Goal: Task Accomplishment & Management: Manage account settings

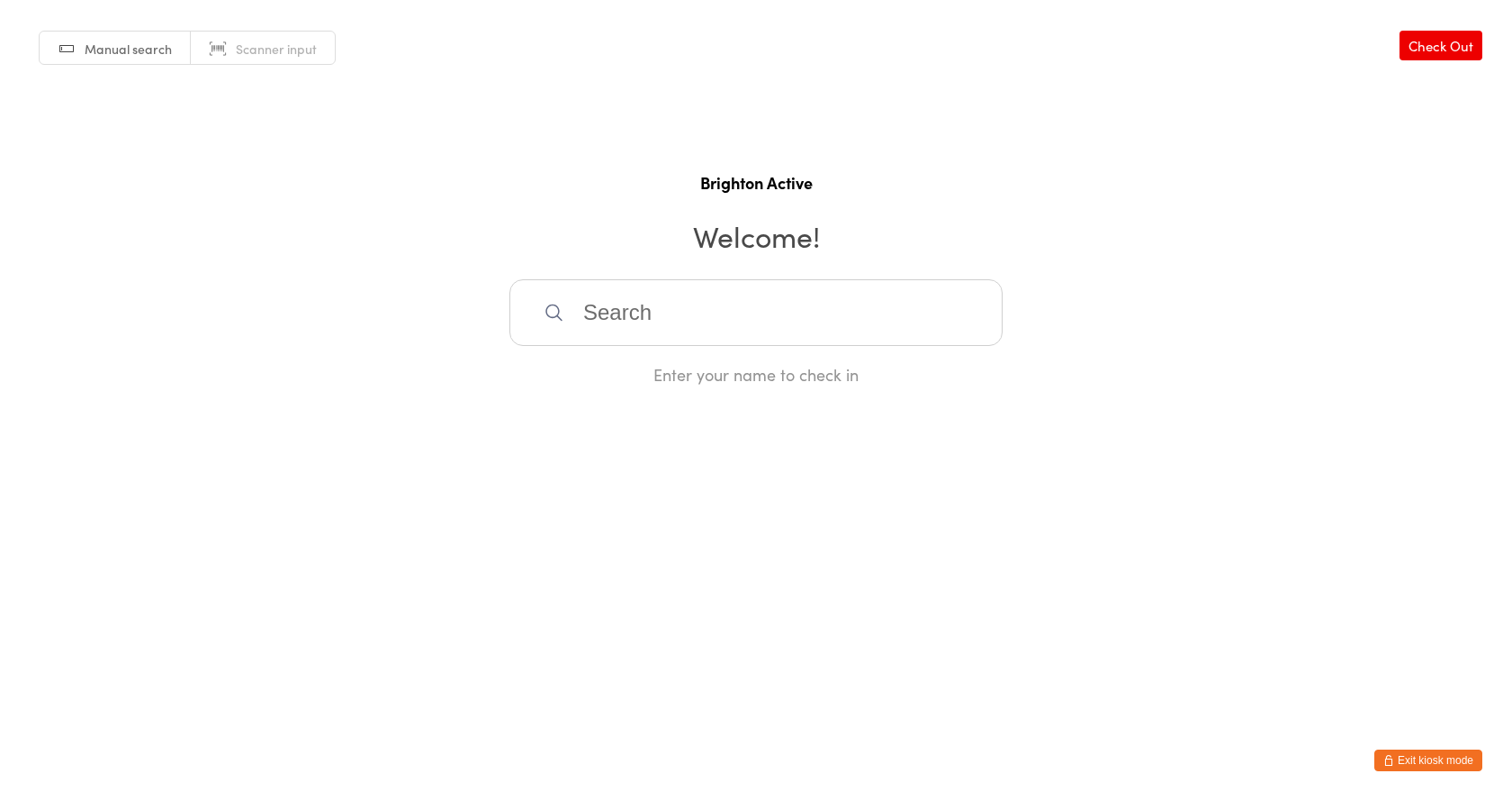
click at [1437, 759] on button "Exit kiosk mode" at bounding box center [1428, 760] width 108 height 22
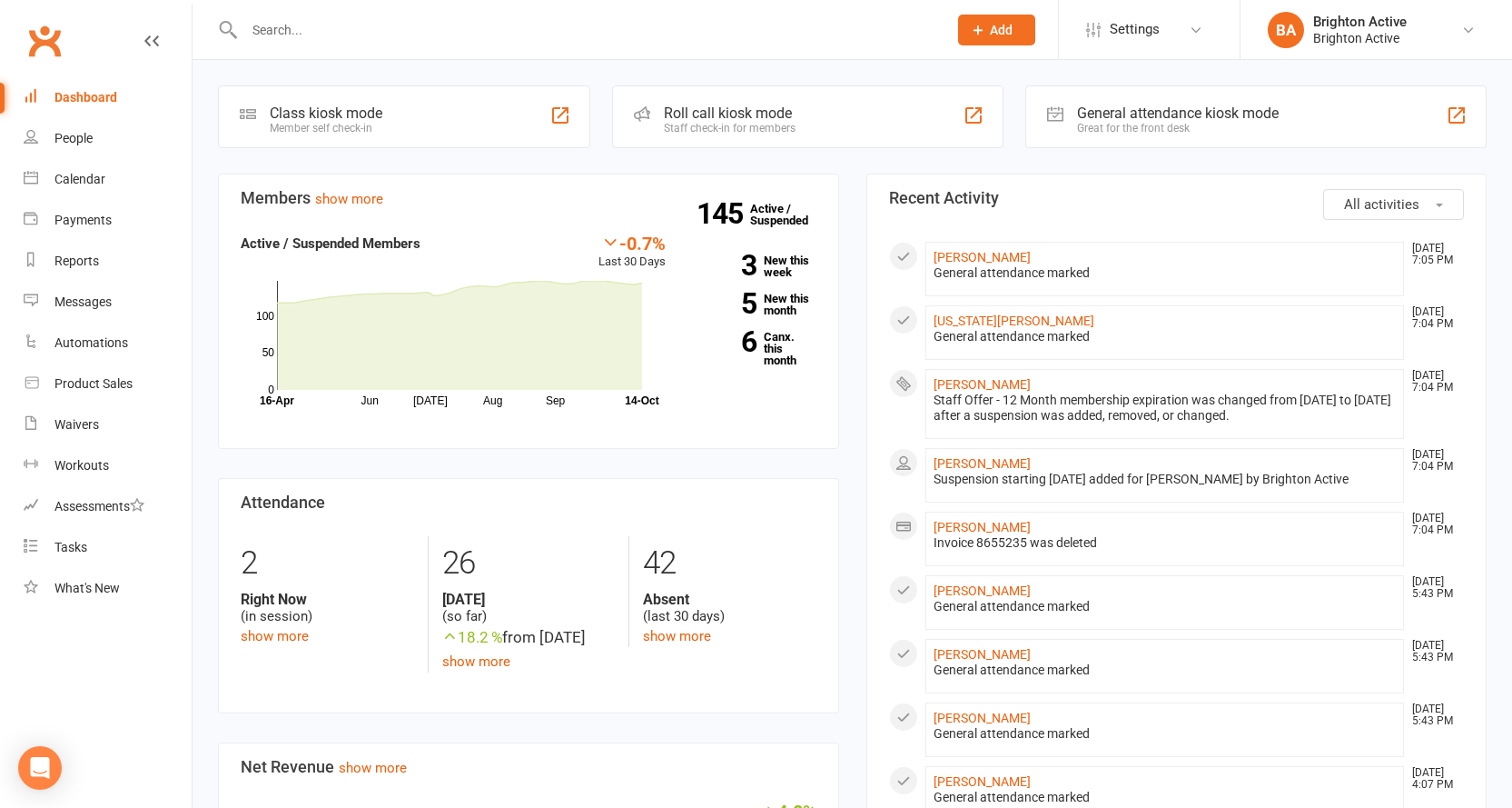
click at [1115, 118] on div "General attendance kiosk mode" at bounding box center [1178, 113] width 202 height 17
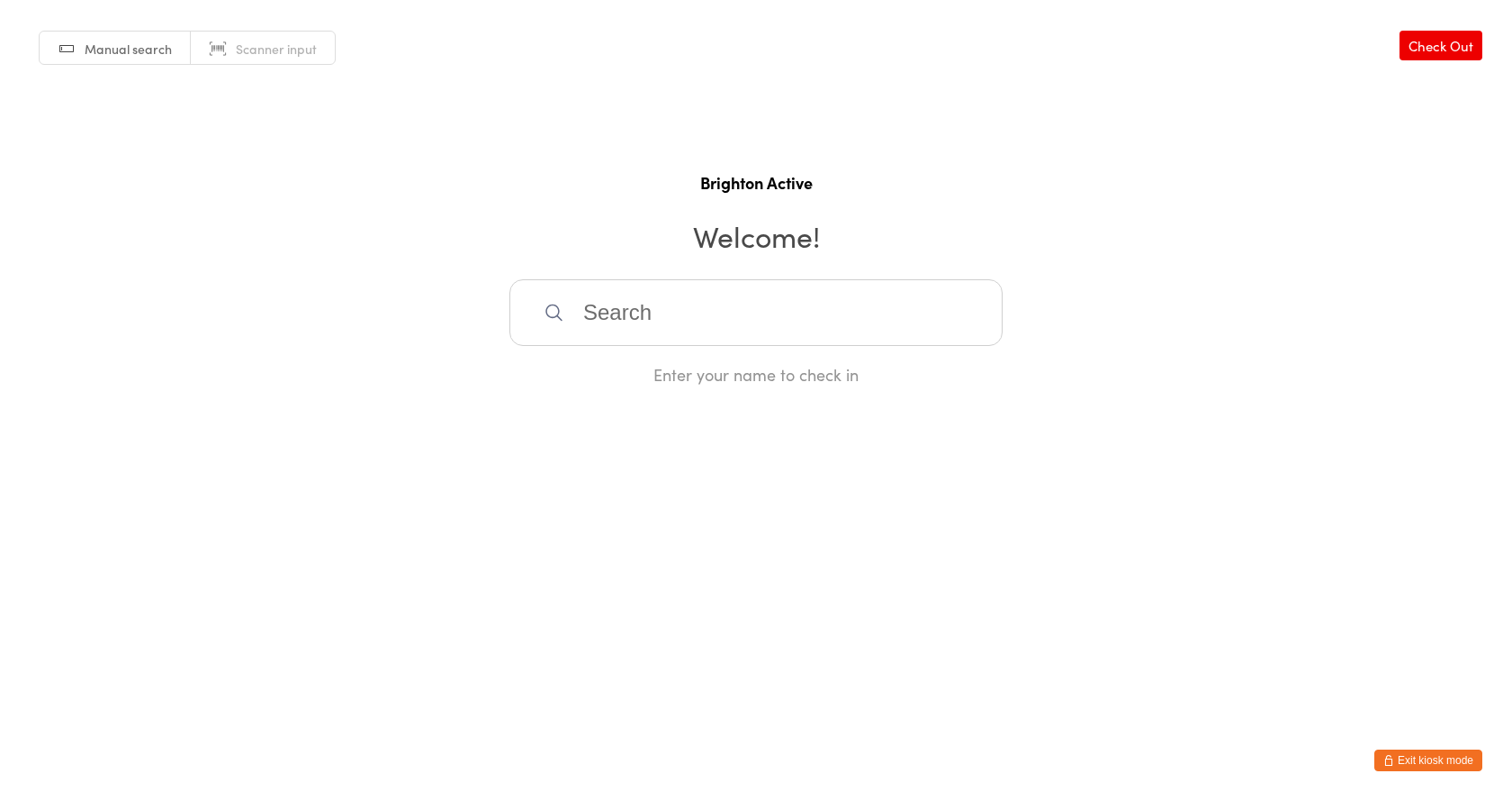
click at [1437, 765] on button "Exit kiosk mode" at bounding box center [1428, 760] width 108 height 22
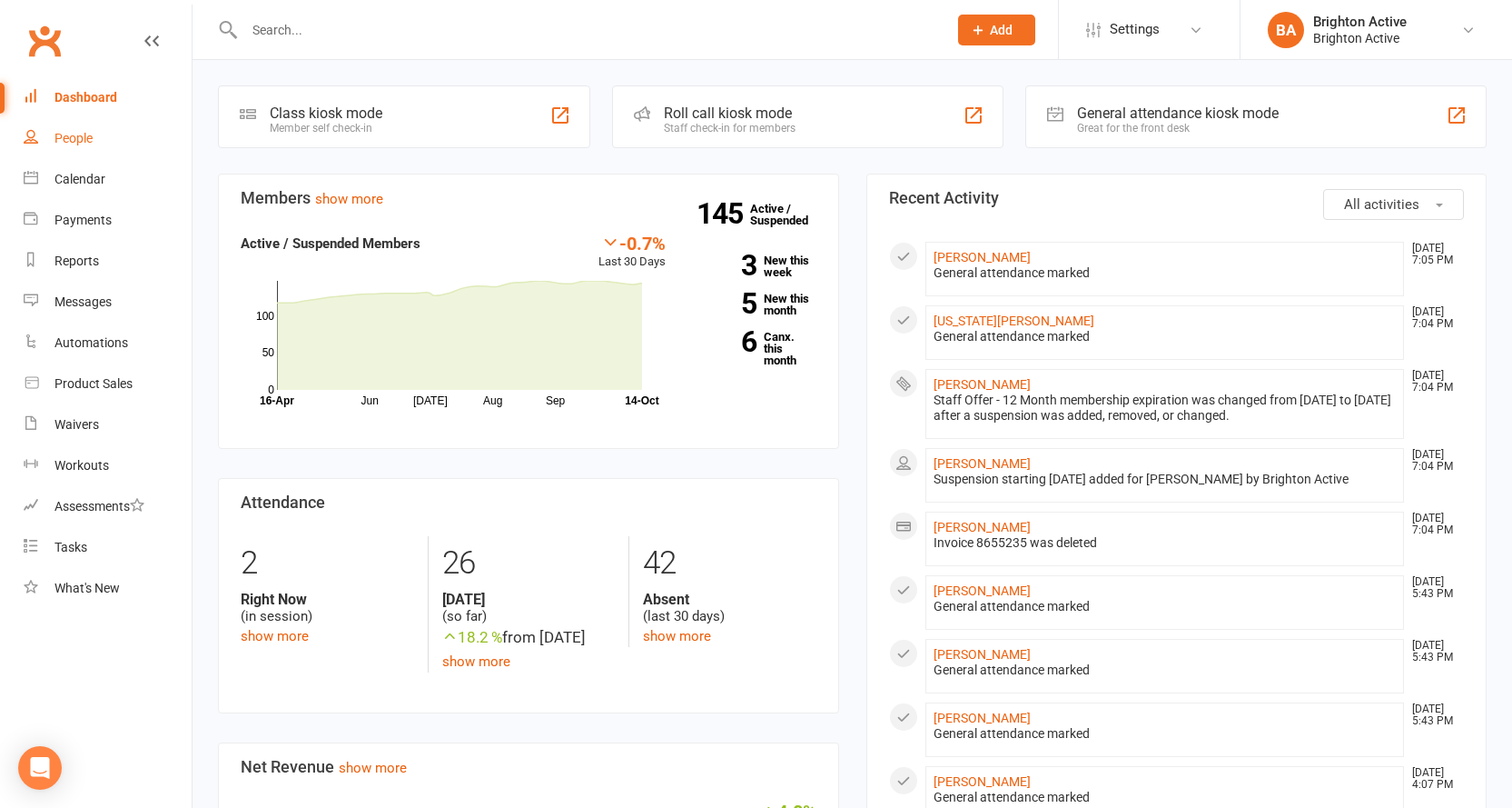
click at [88, 144] on div "People" at bounding box center [73, 138] width 38 height 15
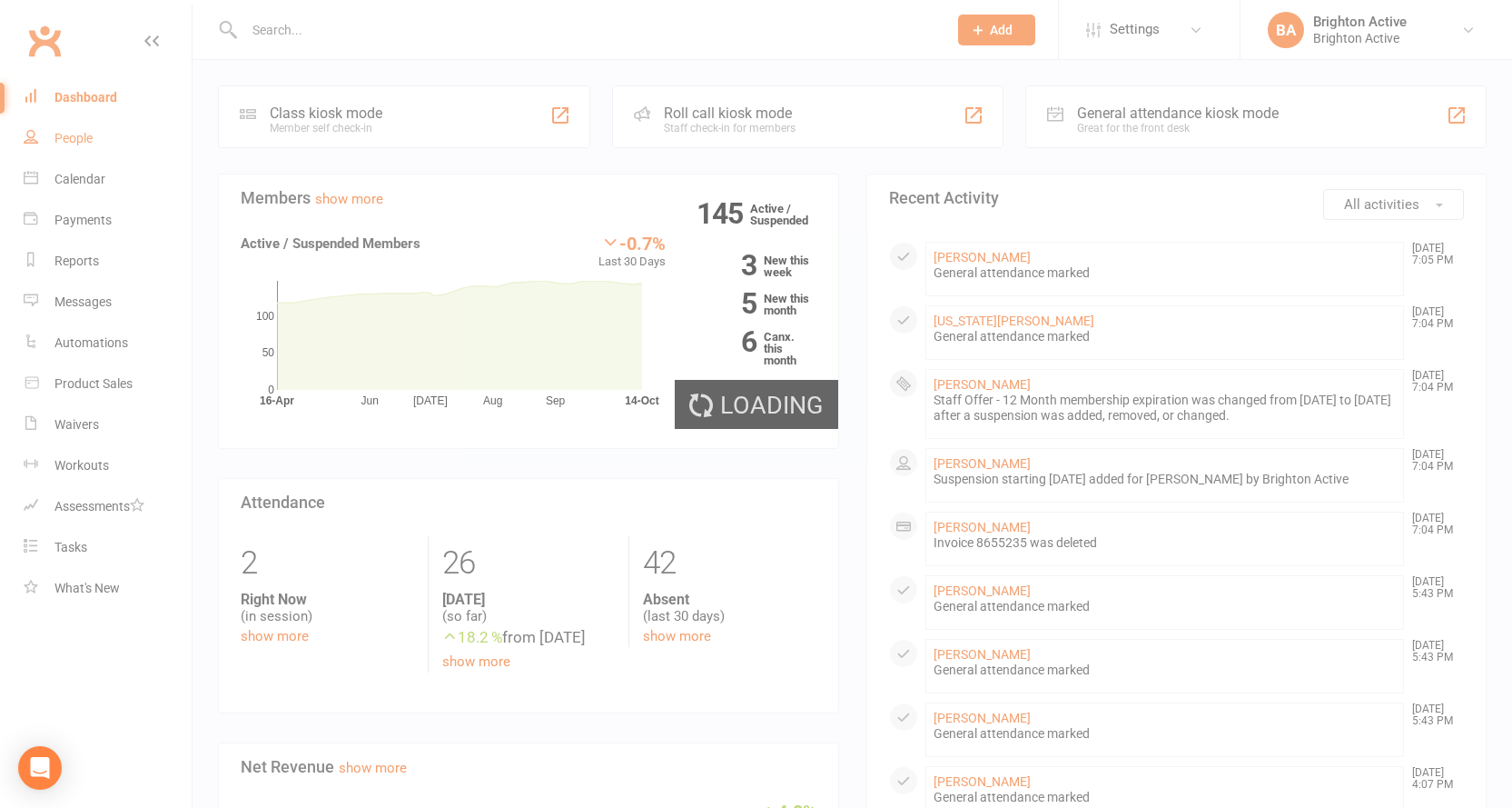
select select "true"
select select "100"
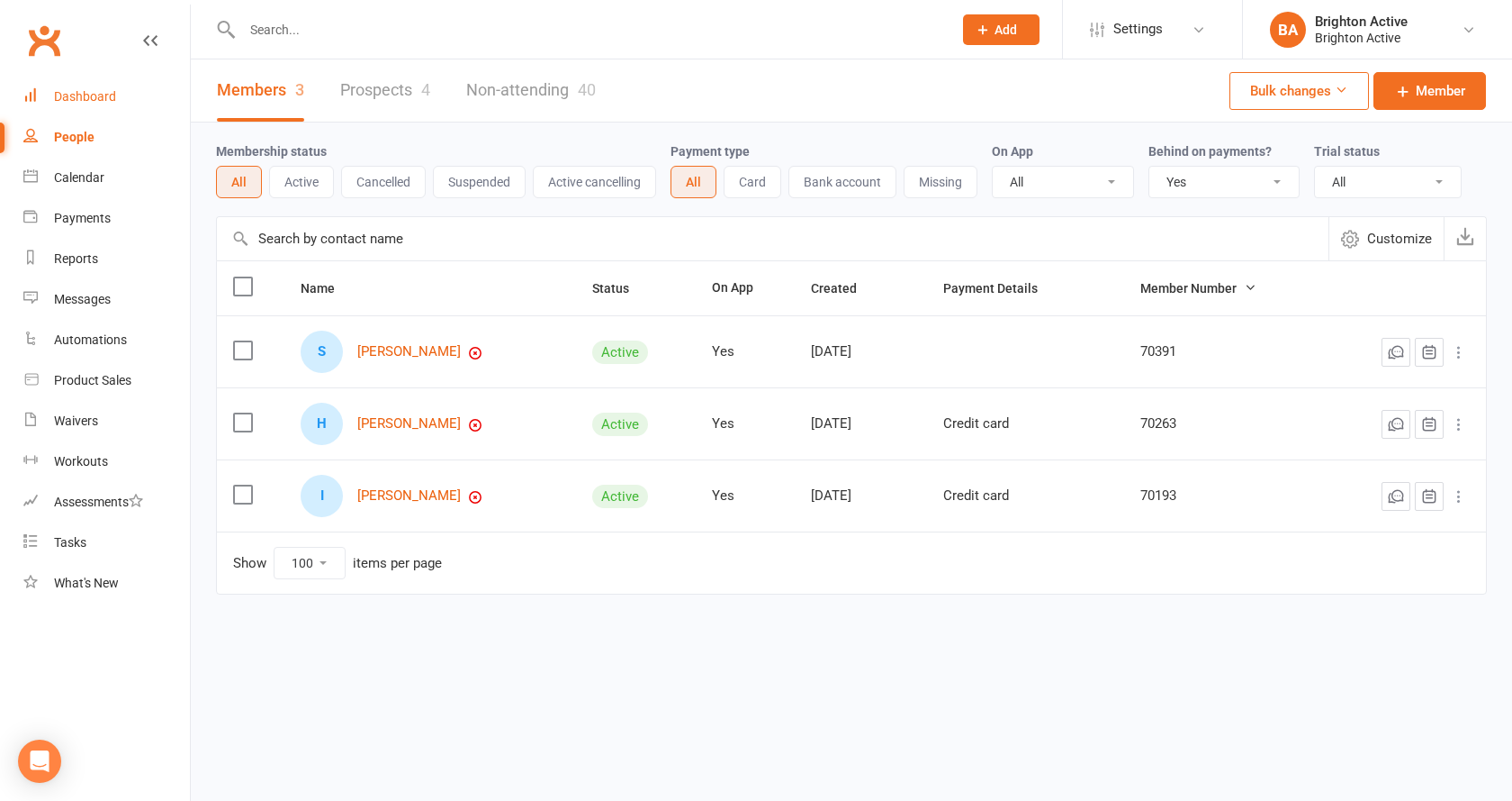
click at [92, 90] on div "Dashboard" at bounding box center [85, 97] width 62 height 15
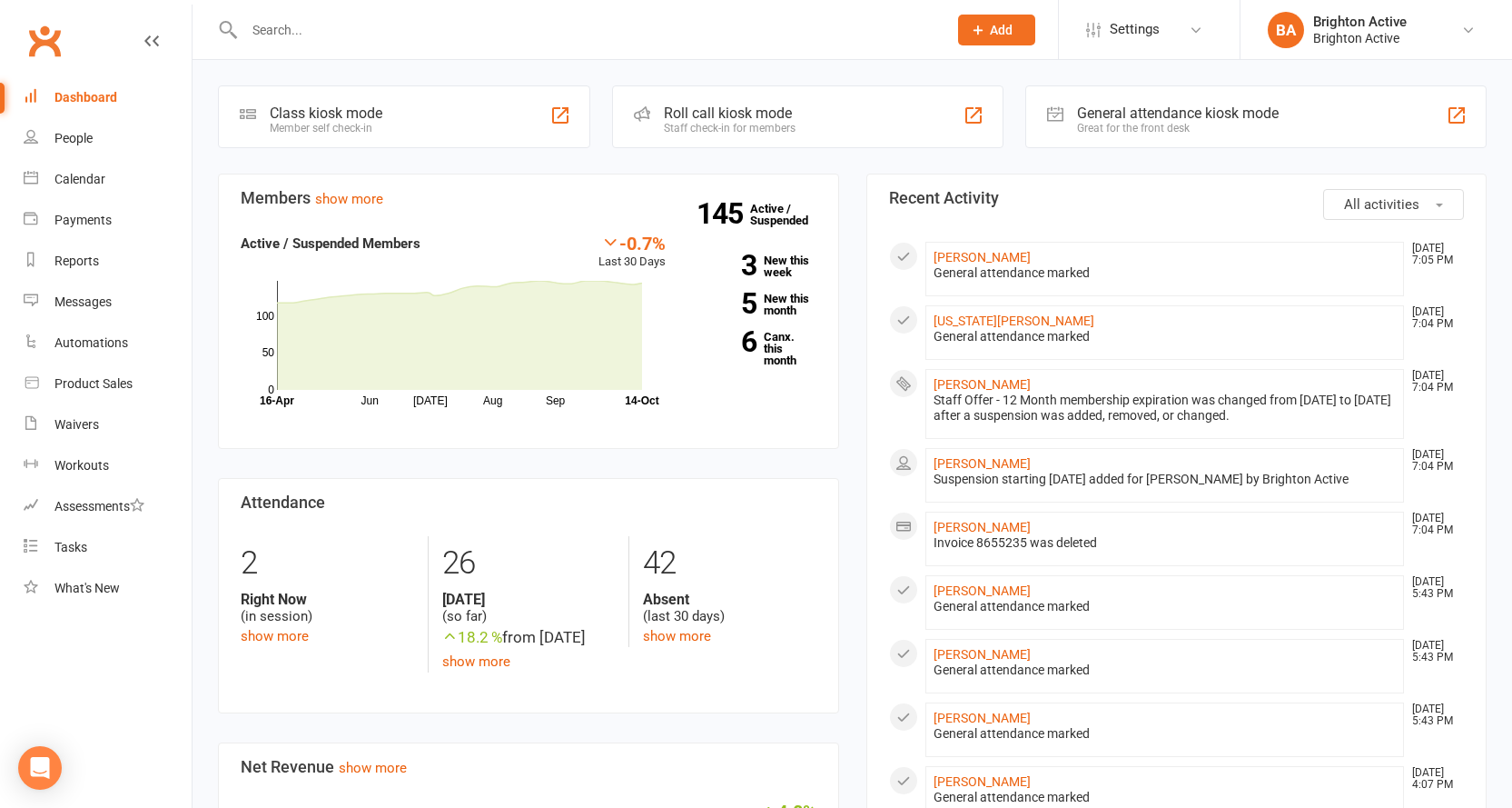
click at [408, 13] on div at bounding box center [576, 29] width 717 height 59
click at [408, 19] on input "text" at bounding box center [587, 30] width 696 height 26
click at [393, 33] on input "text" at bounding box center [587, 30] width 696 height 26
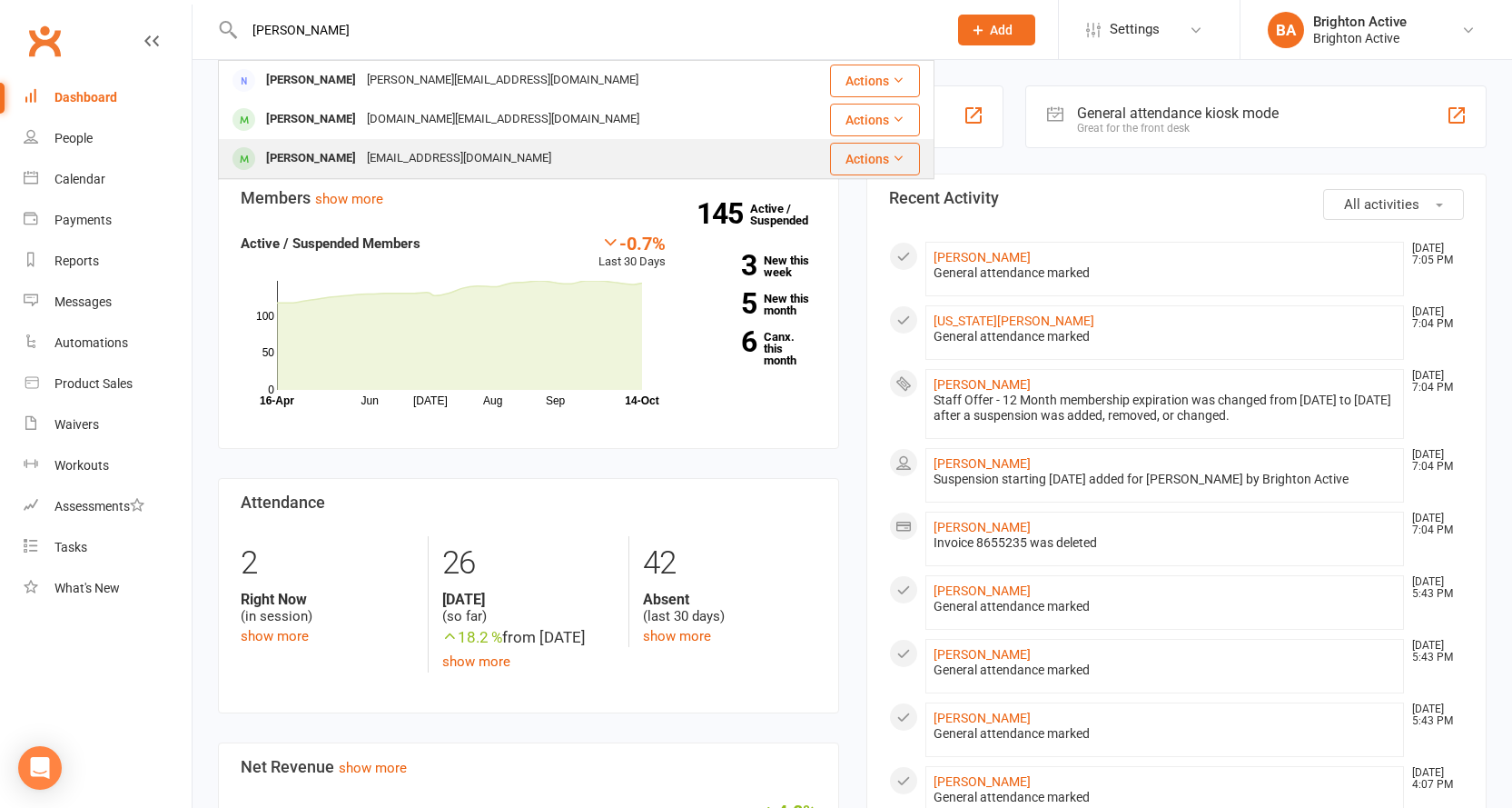
type input "angelo"
click at [387, 151] on div "desire652004@hotmail.com" at bounding box center [459, 158] width 195 height 27
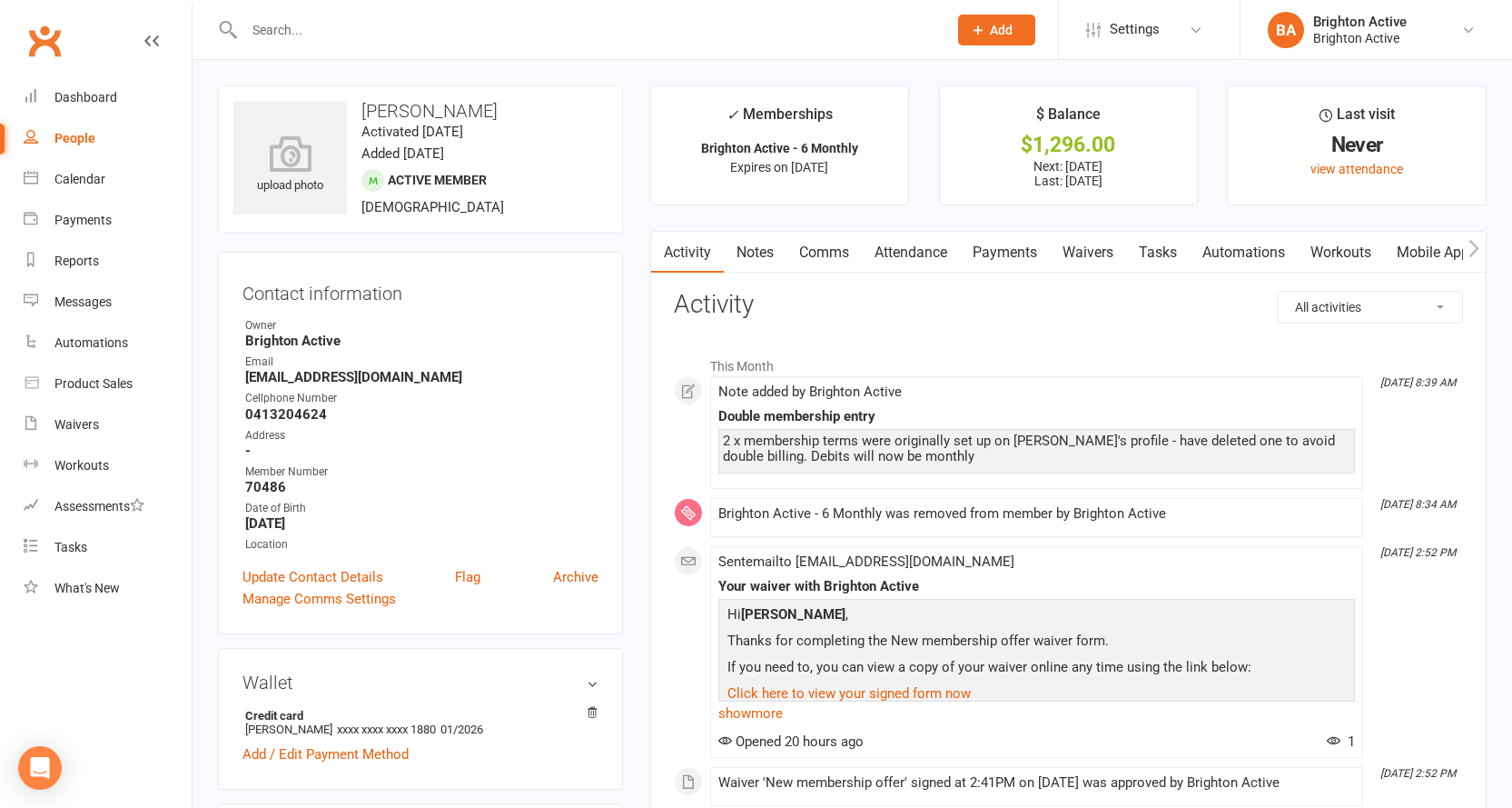
click at [993, 260] on link "Payments" at bounding box center [1005, 252] width 90 height 41
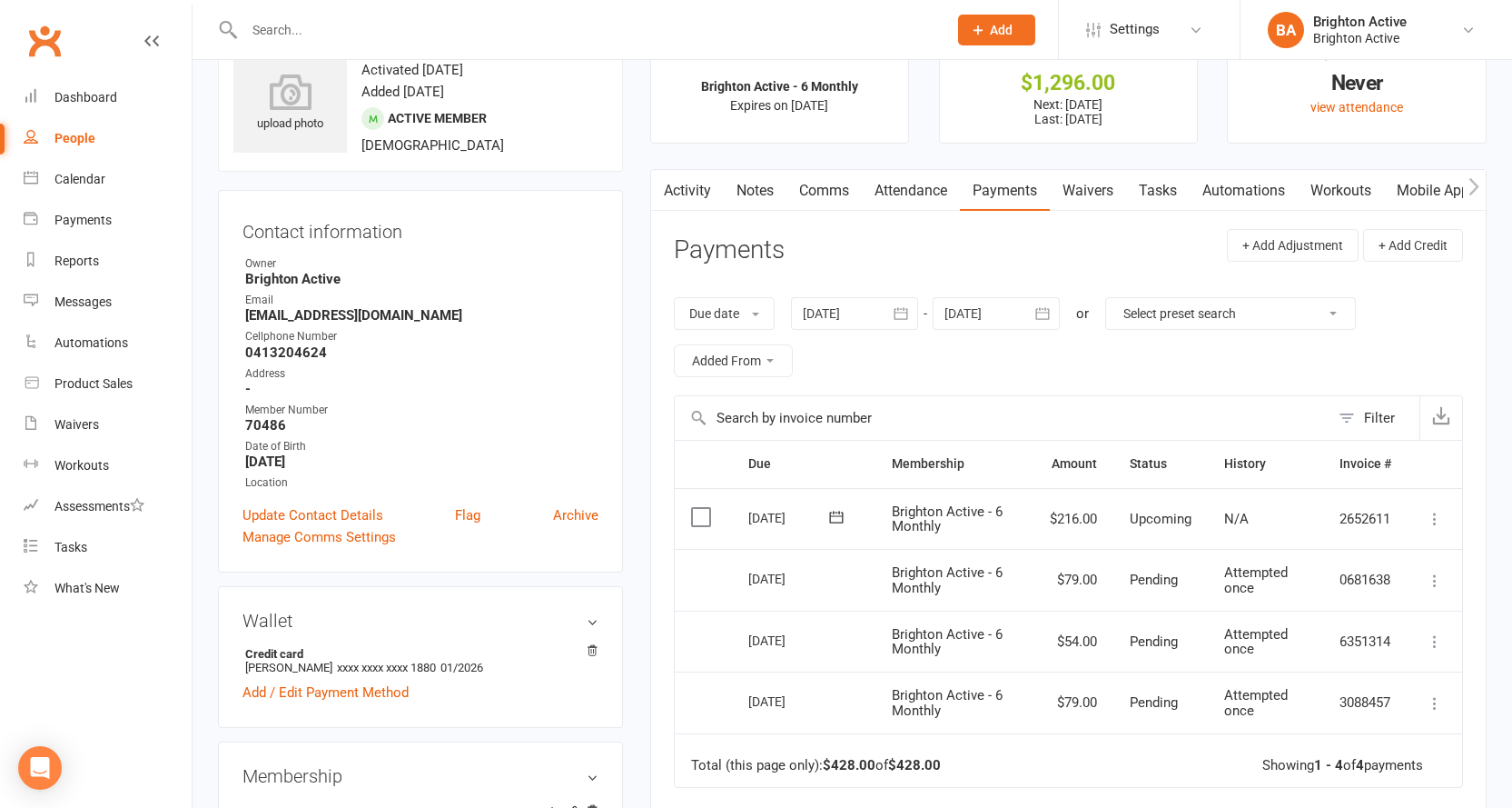
scroll to position [91, 0]
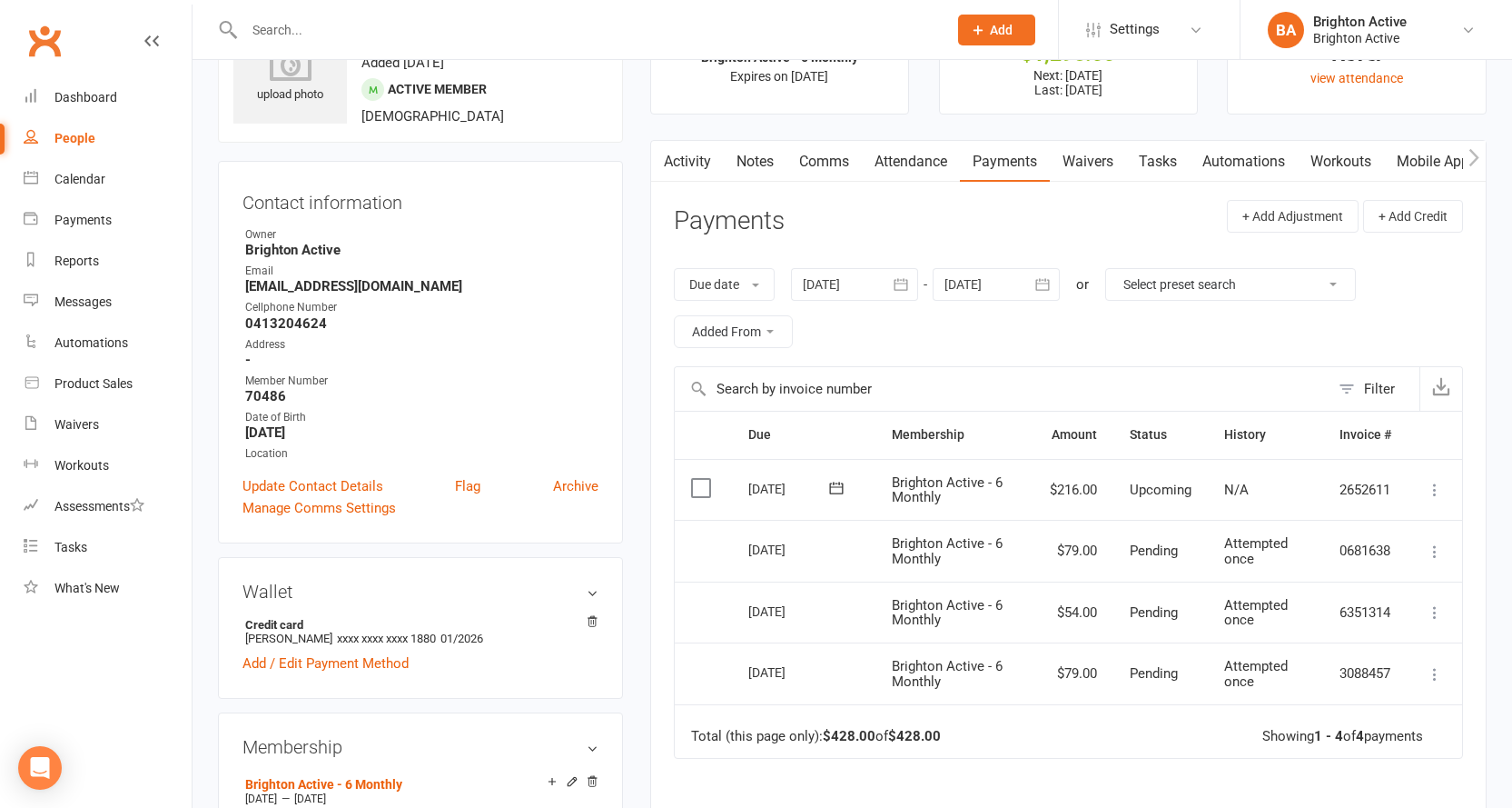
click at [1437, 490] on icon at bounding box center [1436, 490] width 18 height 18
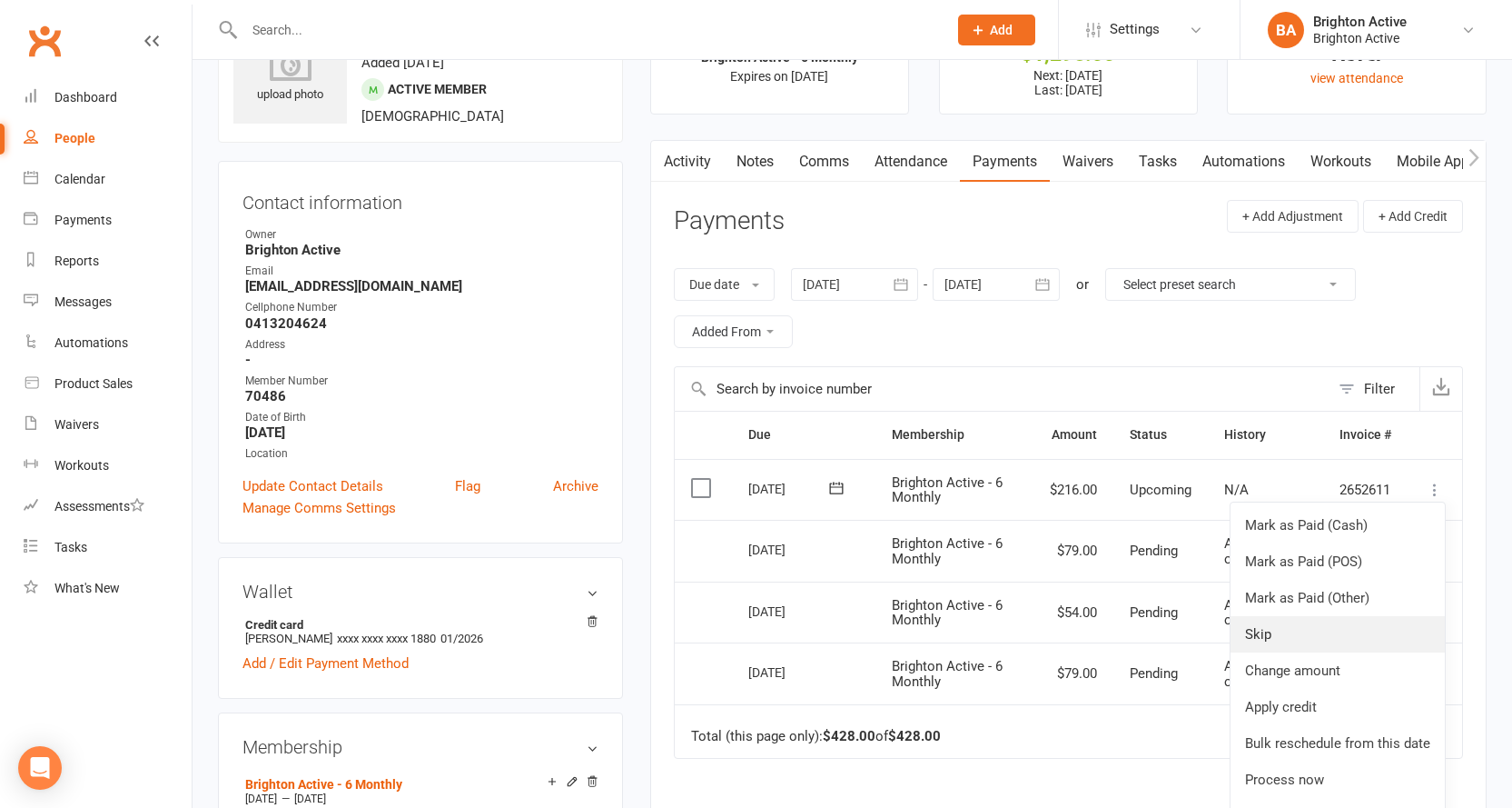
click at [1351, 632] on link "Skip" at bounding box center [1337, 633] width 214 height 36
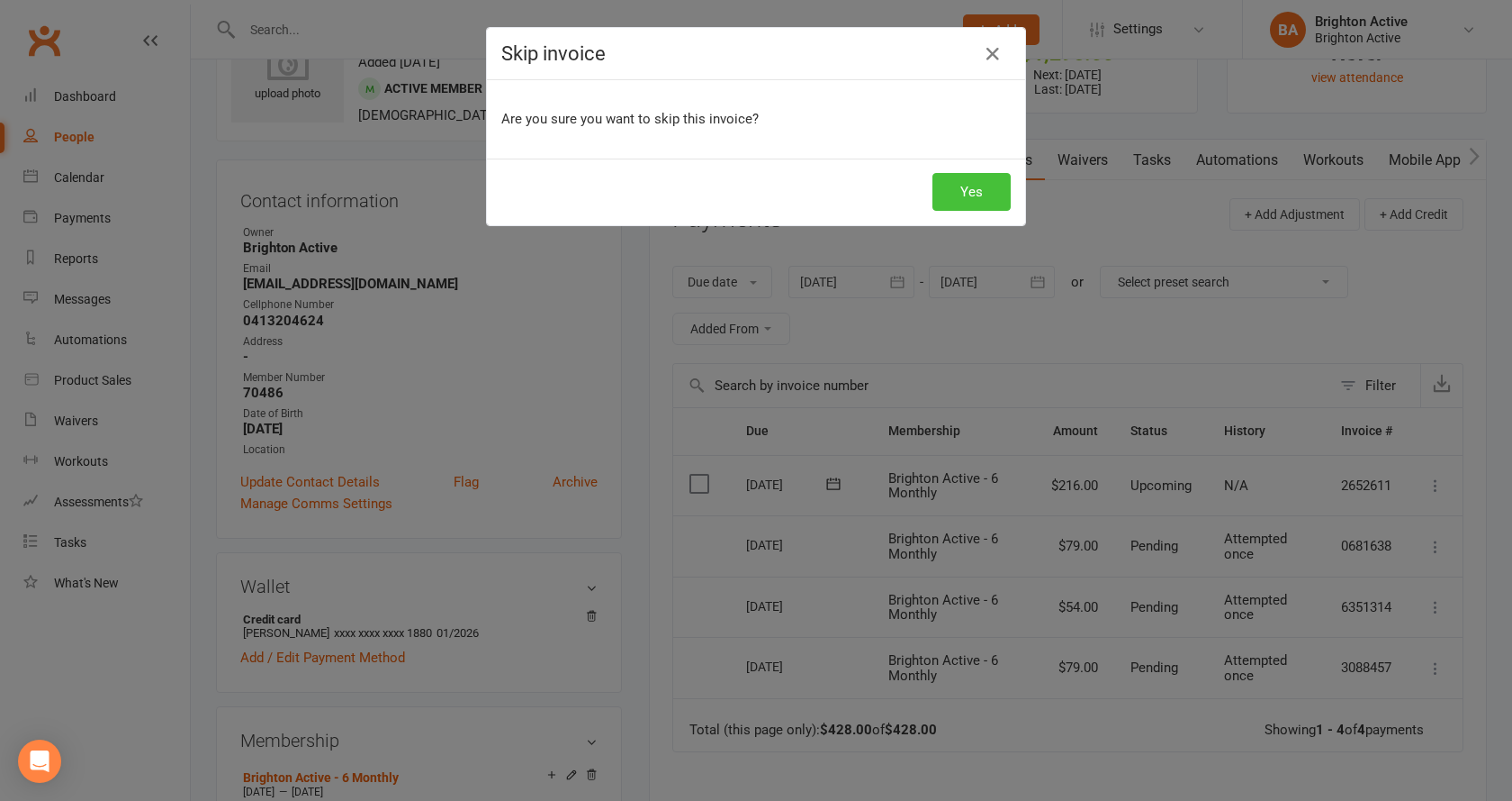
click at [979, 184] on button "Yes" at bounding box center [972, 192] width 78 height 37
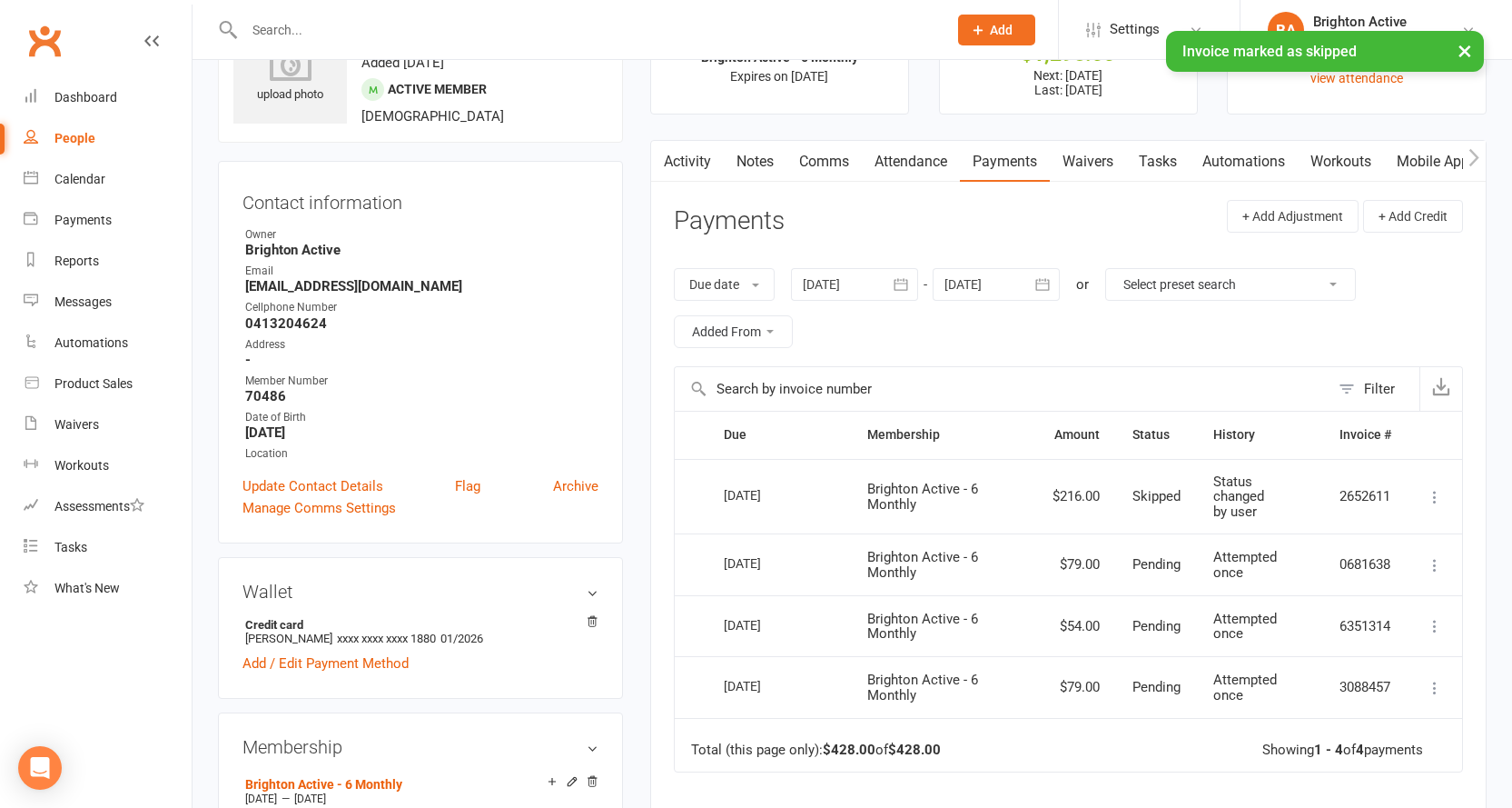
scroll to position [0, 0]
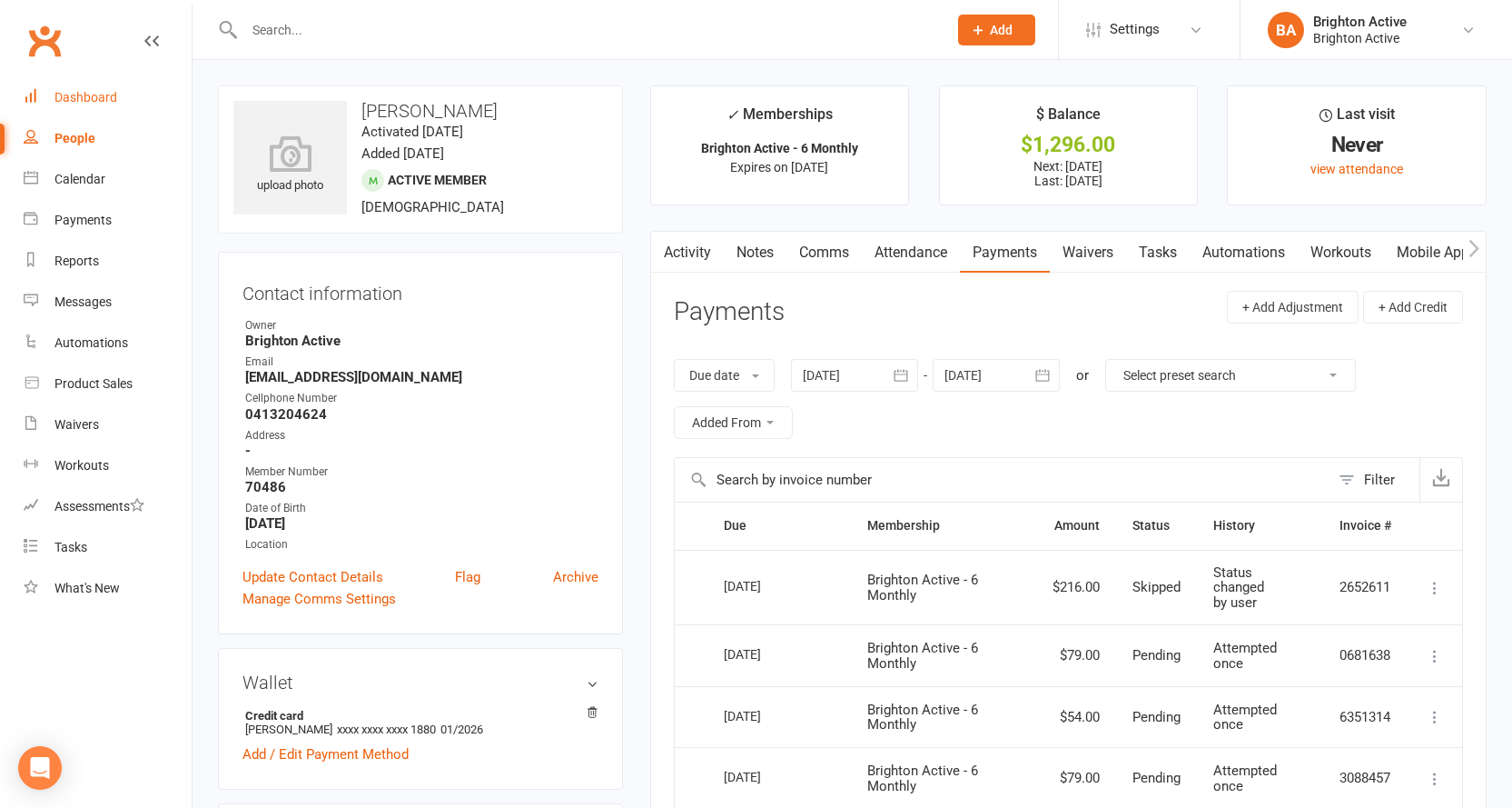
click at [96, 104] on div "Dashboard" at bounding box center [86, 98] width 63 height 15
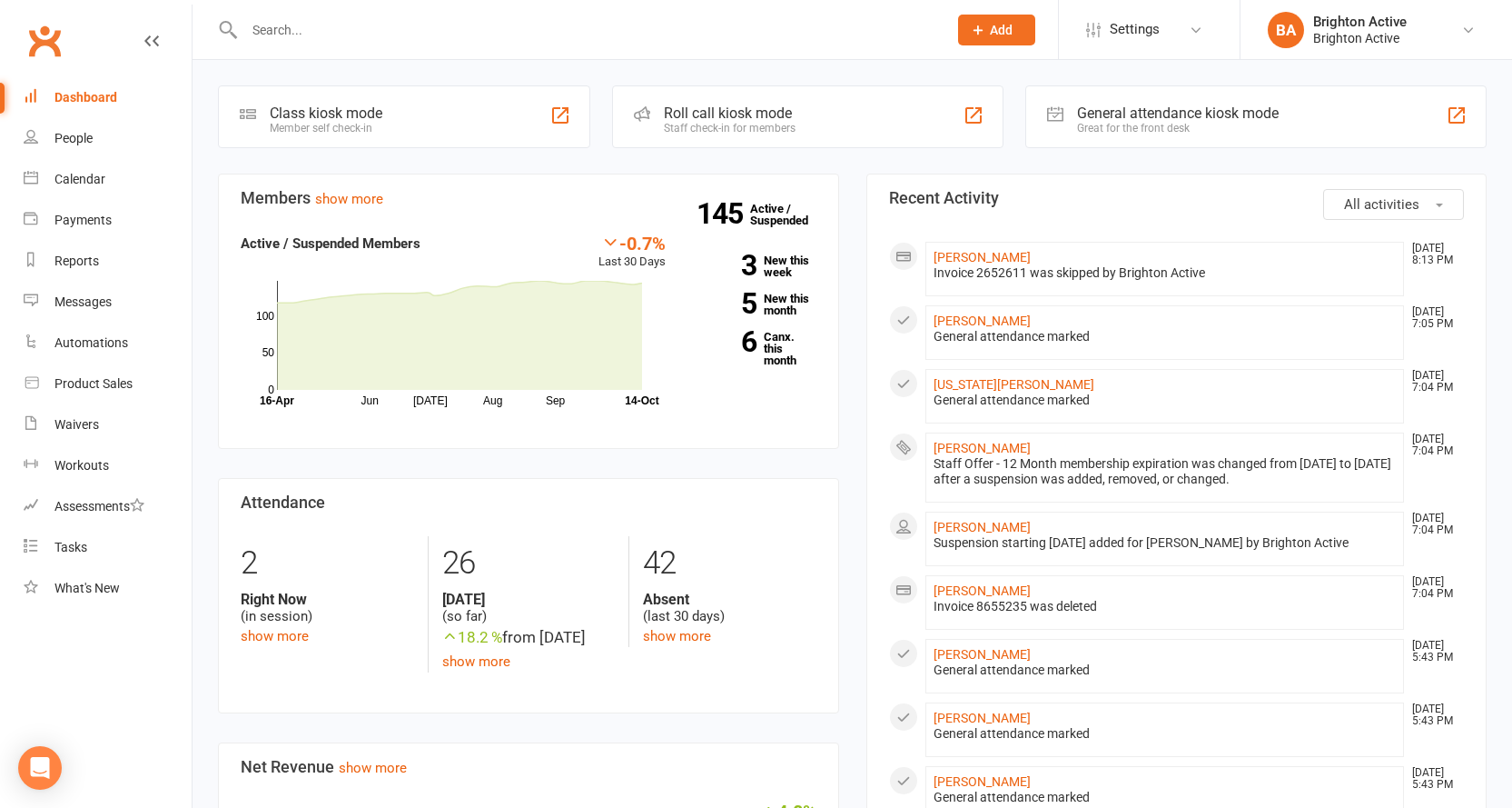
click at [1168, 133] on div "Great for the front desk" at bounding box center [1178, 128] width 202 height 13
